Goal: Transaction & Acquisition: Purchase product/service

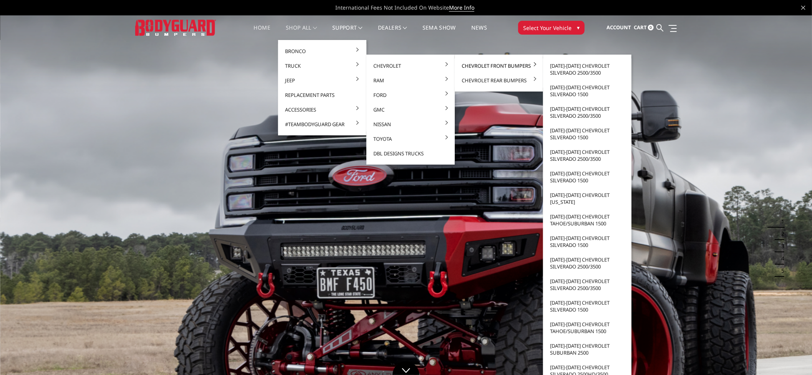
click at [495, 64] on link "Chevrolet Front Bumpers" at bounding box center [499, 65] width 82 height 15
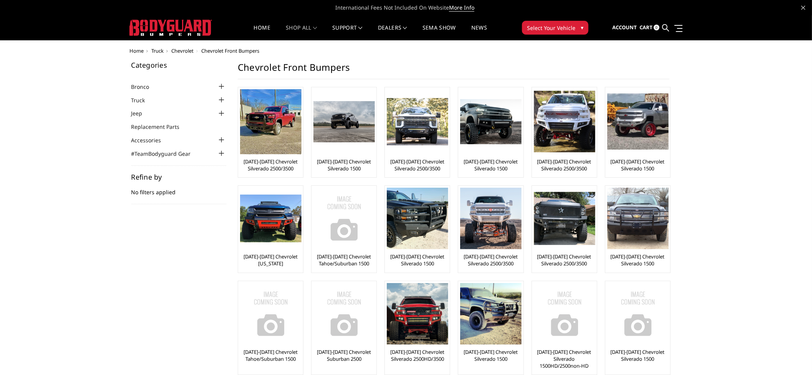
click at [263, 128] on img at bounding box center [270, 121] width 61 height 65
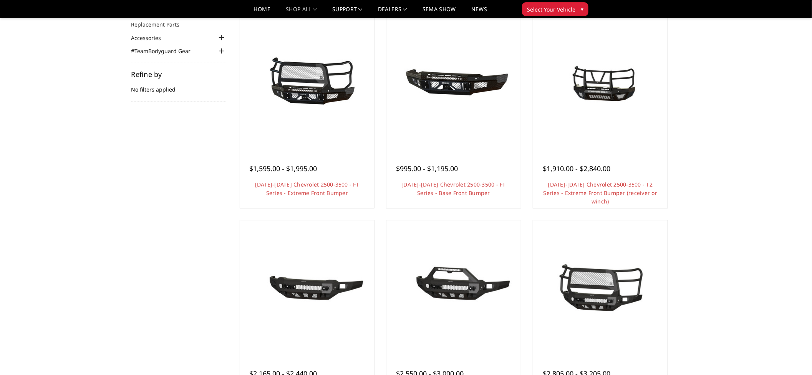
scroll to position [85, 0]
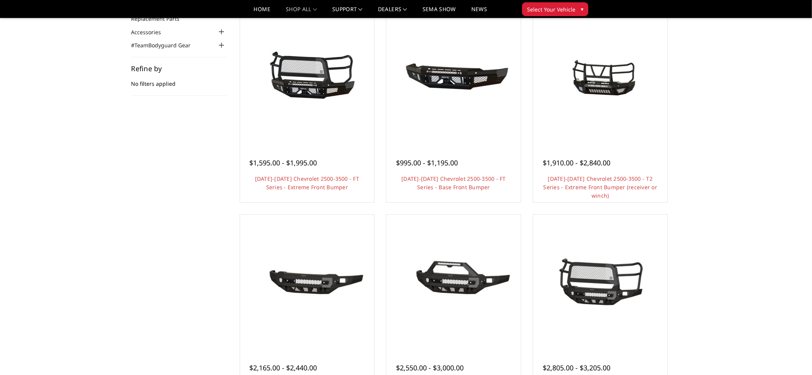
click at [585, 90] on img at bounding box center [600, 76] width 123 height 92
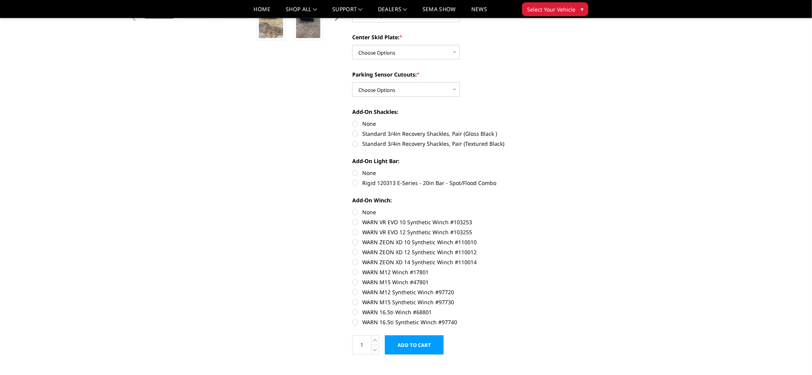
scroll to position [256, 0]
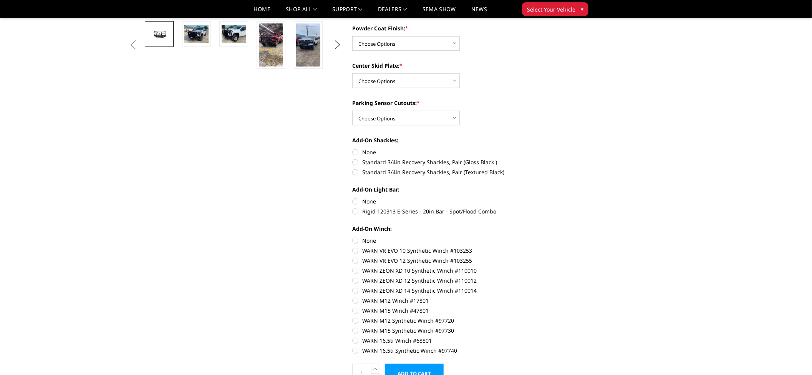
click at [355, 213] on label "Rigid 120313 E-Series - 20in Bar - Spot/Flood Combo" at bounding box center [458, 211] width 212 height 8
click at [565, 198] on input "Rigid 120313 E-Series - 20in Bar - Spot/Flood Combo" at bounding box center [565, 197] width 0 height 0
radio input "true"
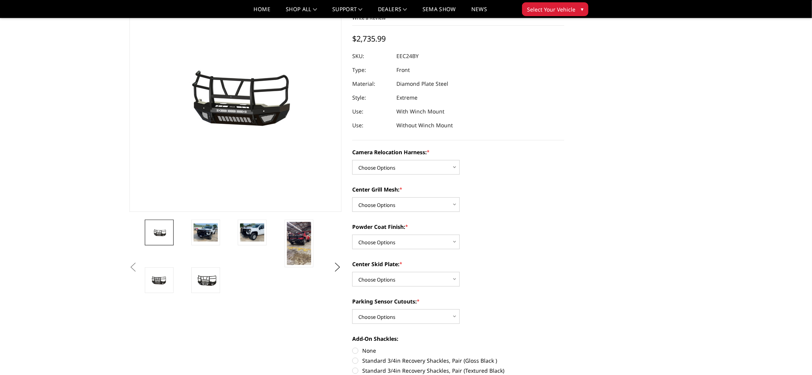
scroll to position [43, 0]
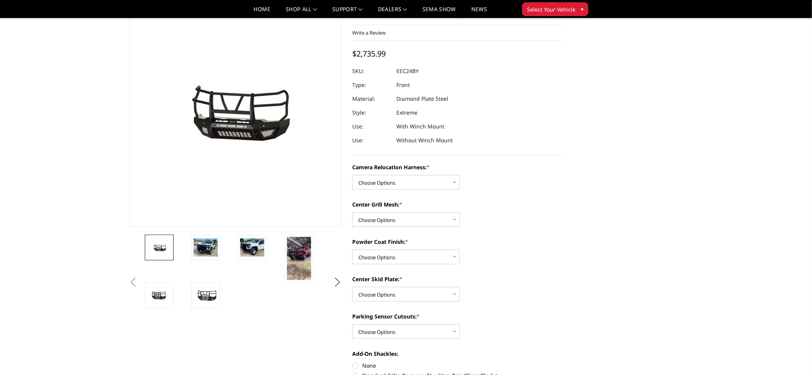
click at [295, 248] on img at bounding box center [299, 258] width 24 height 43
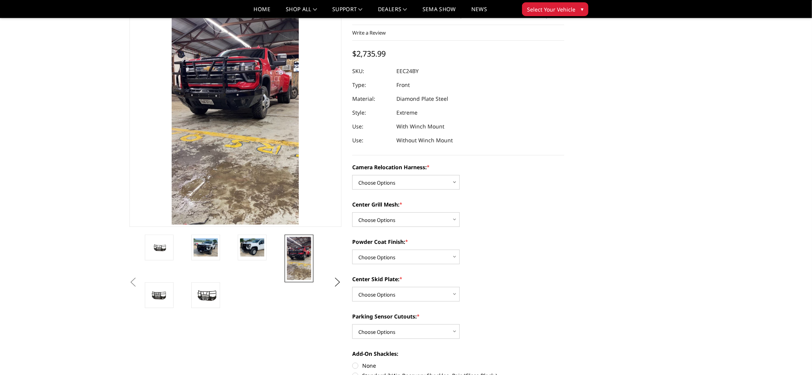
scroll to position [0, 0]
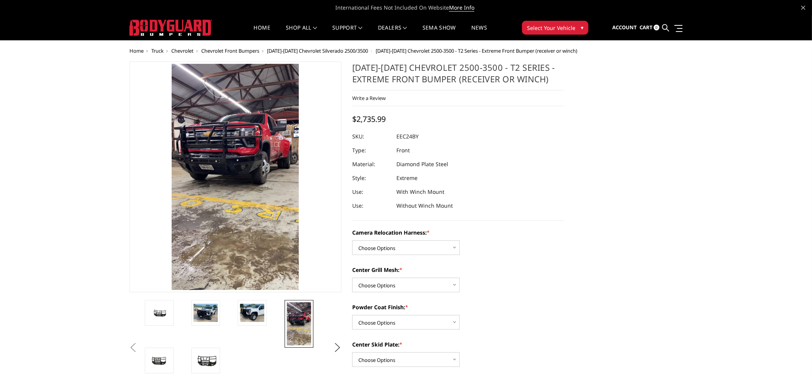
click at [202, 309] on img at bounding box center [206, 313] width 24 height 18
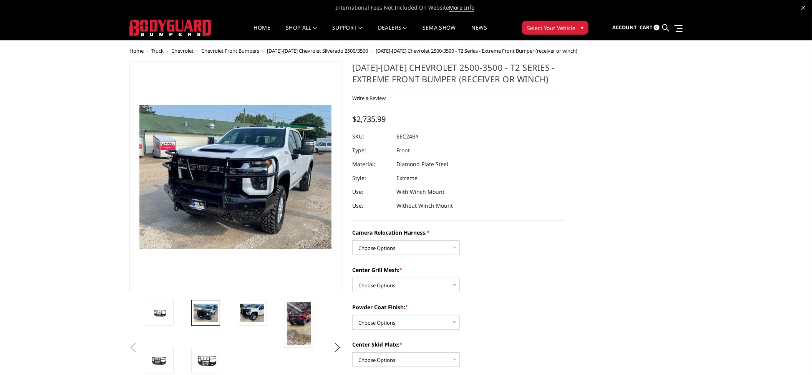
click at [249, 307] on img at bounding box center [252, 313] width 24 height 18
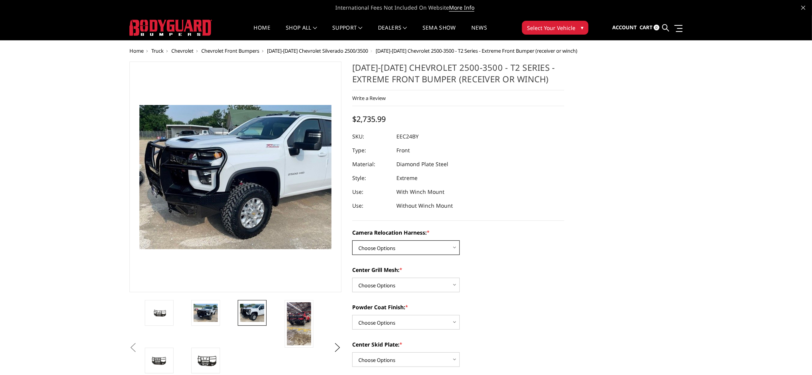
click at [404, 249] on select "Choose Options Without camera harness With camera harness" at bounding box center [406, 247] width 108 height 15
select select "3731"
click at [352, 240] on select "Choose Options Without camera harness With camera harness" at bounding box center [406, 247] width 108 height 15
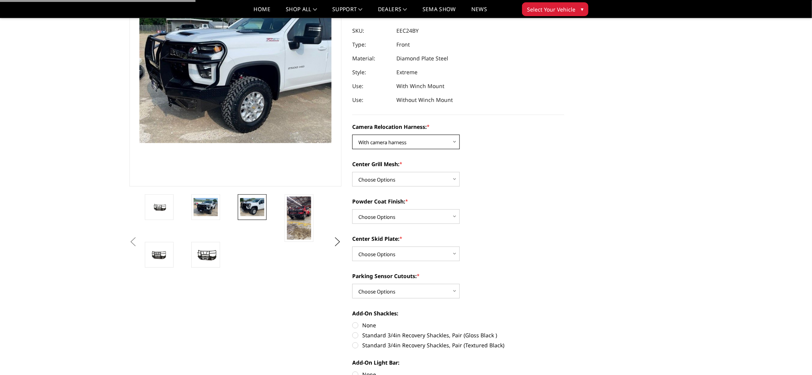
scroll to position [85, 0]
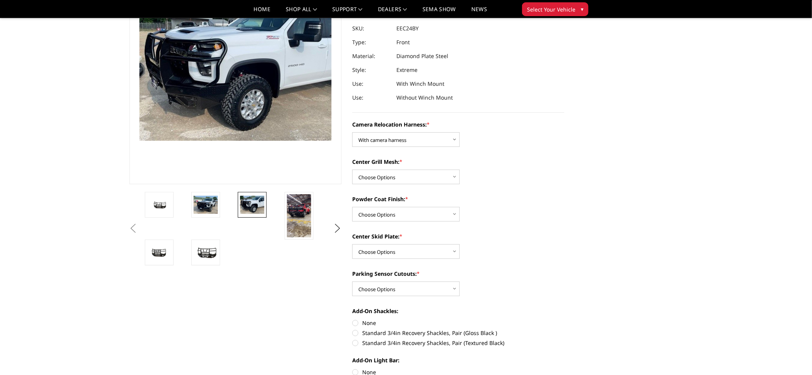
click at [159, 210] on link at bounding box center [159, 205] width 29 height 26
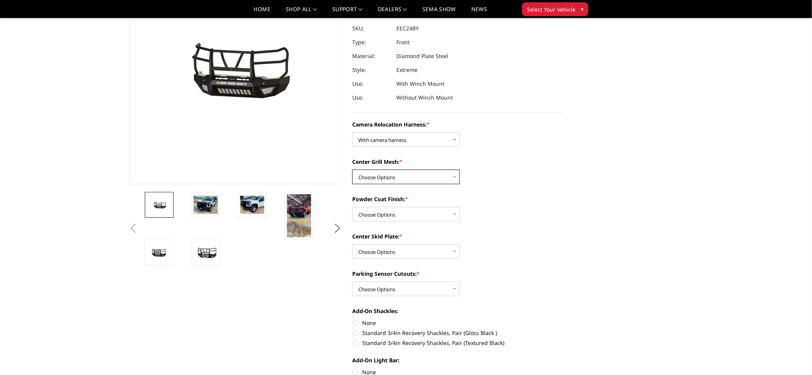
click at [396, 177] on select "Choose Options Without expanded metal With expanded metal" at bounding box center [406, 176] width 108 height 15
select select "3730"
click at [352, 169] on select "Choose Options Without expanded metal With expanded metal" at bounding box center [406, 176] width 108 height 15
click at [412, 216] on select "Choose Options Textured Black Powder Coat Gloss Black Powder Coat Bare Metal" at bounding box center [406, 214] width 108 height 15
select select "3728"
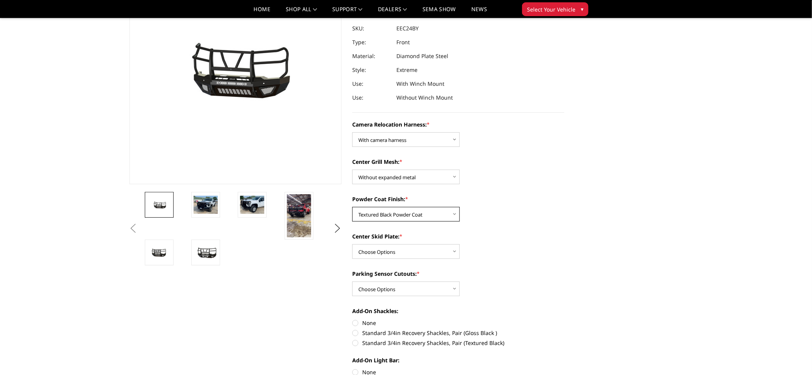
click at [352, 207] on select "Choose Options Textured Black Powder Coat Gloss Black Powder Coat Bare Metal" at bounding box center [406, 214] width 108 height 15
click at [403, 252] on select "Choose Options Winch Mount Skid Plate Standard Skid Plate (included) 2" Receive…" at bounding box center [406, 251] width 108 height 15
click at [514, 235] on label "Center Skid Plate: *" at bounding box center [458, 236] width 212 height 8
click at [460, 244] on select "Choose Options Winch Mount Skid Plate Standard Skid Plate (included) 2" Receive…" at bounding box center [406, 251] width 108 height 15
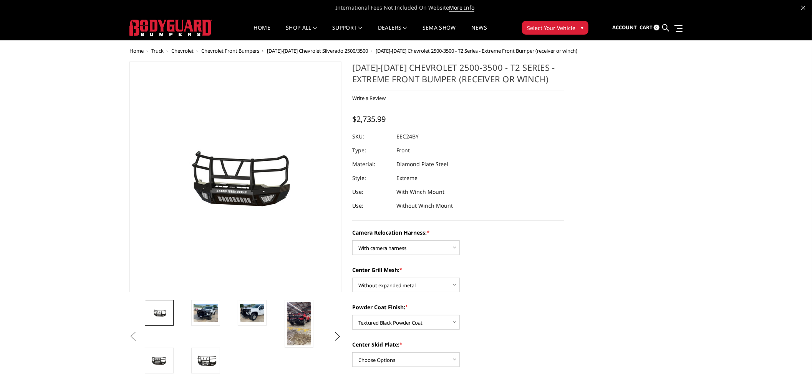
scroll to position [43, 0]
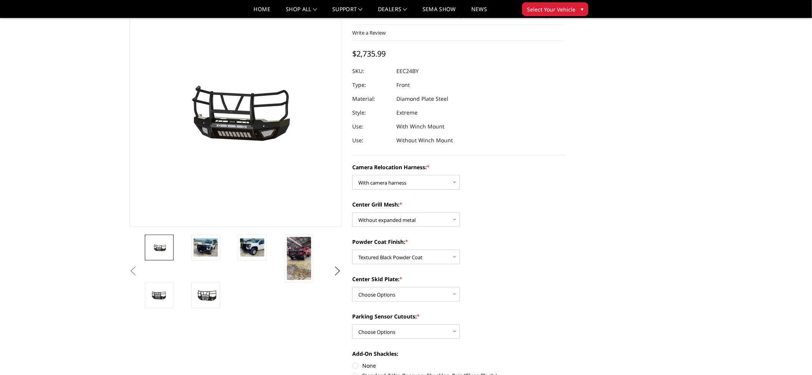
click at [159, 295] on img at bounding box center [159, 295] width 24 height 13
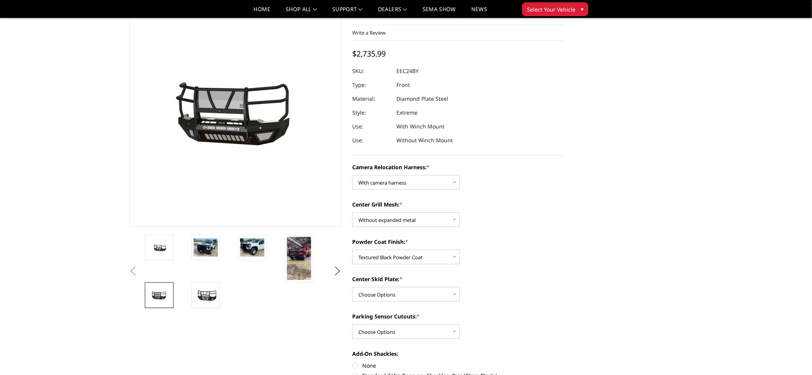
scroll to position [37, 0]
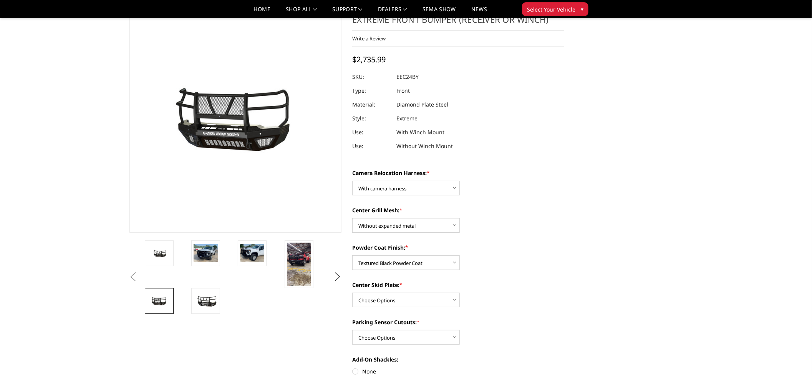
click at [203, 301] on img at bounding box center [206, 300] width 24 height 13
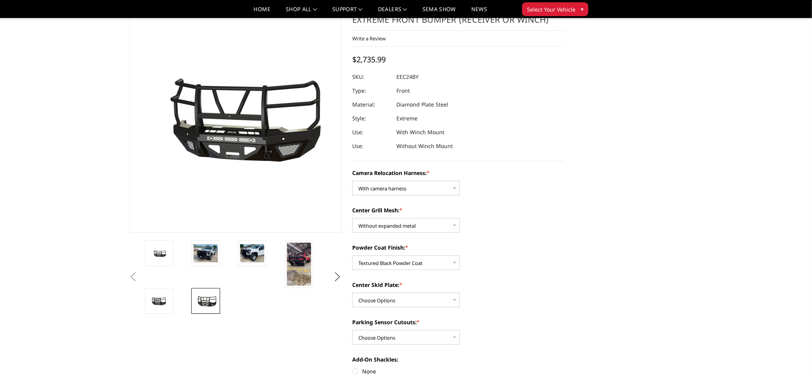
click at [162, 253] on img at bounding box center [159, 253] width 24 height 11
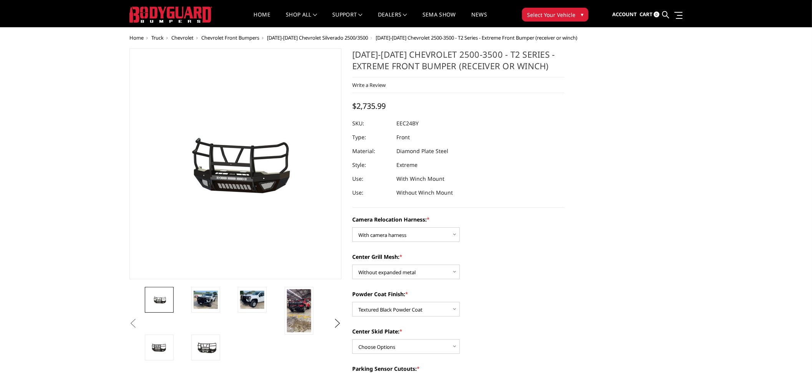
scroll to position [0, 0]
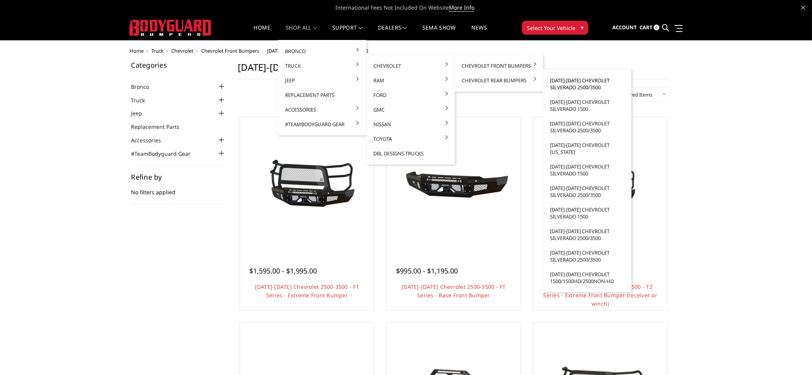
click at [570, 85] on link "[DATE]-[DATE] Chevrolet Silverado 2500/3500" at bounding box center [588, 84] width 82 height 22
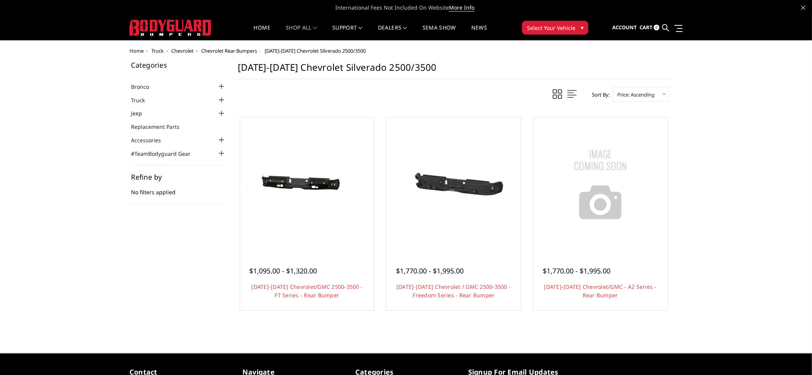
click at [302, 221] on img at bounding box center [307, 184] width 123 height 82
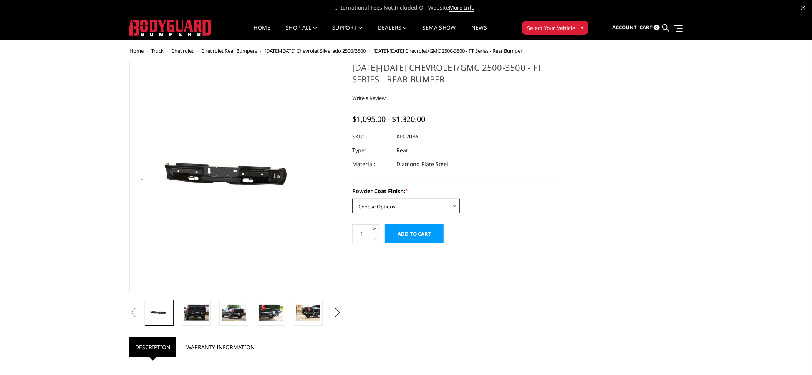
click at [430, 201] on select "Choose Options Bare Metal Gloss Black Powder Coat Textured Black Powder Coat" at bounding box center [406, 206] width 108 height 15
select select "3419"
click at [352, 199] on select "Choose Options Bare Metal Gloss Black Powder Coat Textured Black Powder Coat" at bounding box center [406, 206] width 108 height 15
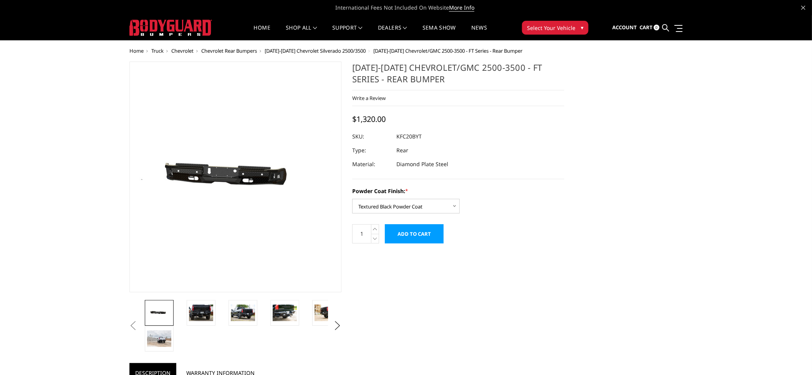
click at [502, 228] on form "Powder Coat Finish: * Choose Options Bare Metal Gloss Black Powder Coat Texture…" at bounding box center [458, 215] width 212 height 56
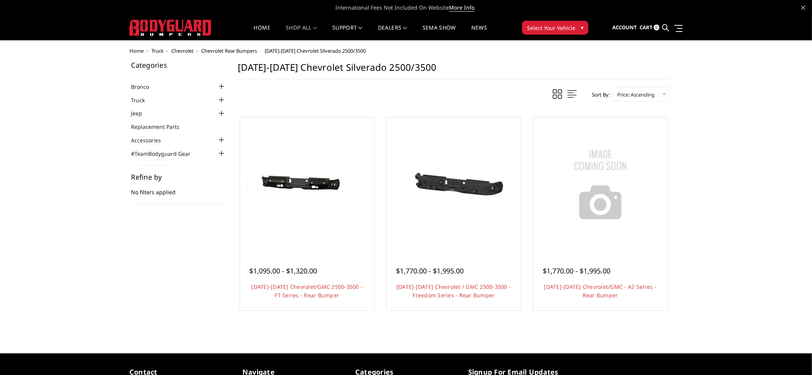
click at [279, 208] on img at bounding box center [307, 184] width 123 height 82
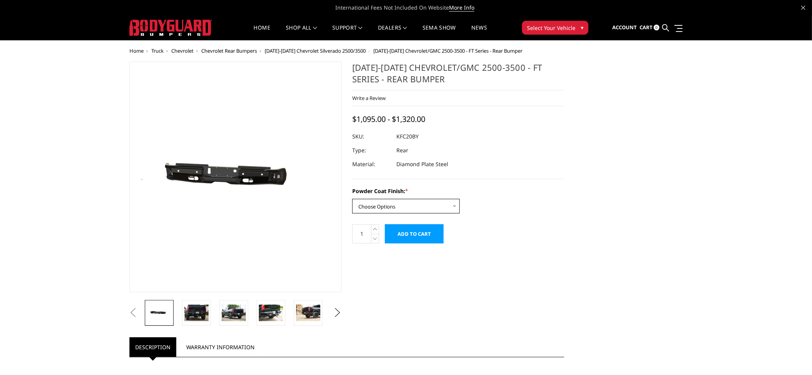
click at [427, 204] on select "Choose Options Bare Metal Gloss Black Powder Coat Textured Black Powder Coat" at bounding box center [406, 206] width 108 height 15
select select "3419"
click at [352, 199] on select "Choose Options Bare Metal Gloss Black Powder Coat Textured Black Powder Coat" at bounding box center [406, 206] width 108 height 15
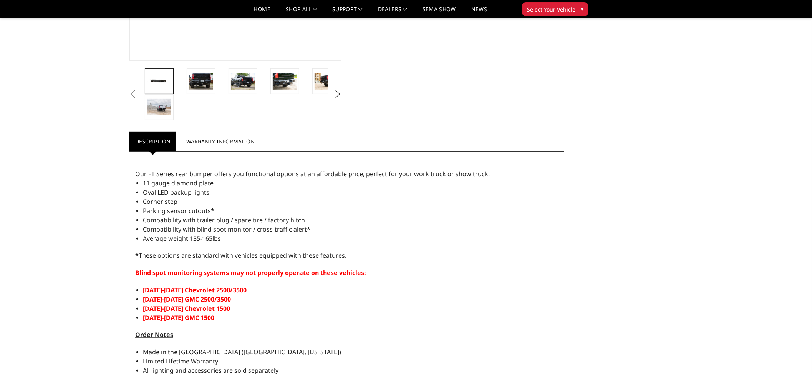
scroll to position [213, 0]
